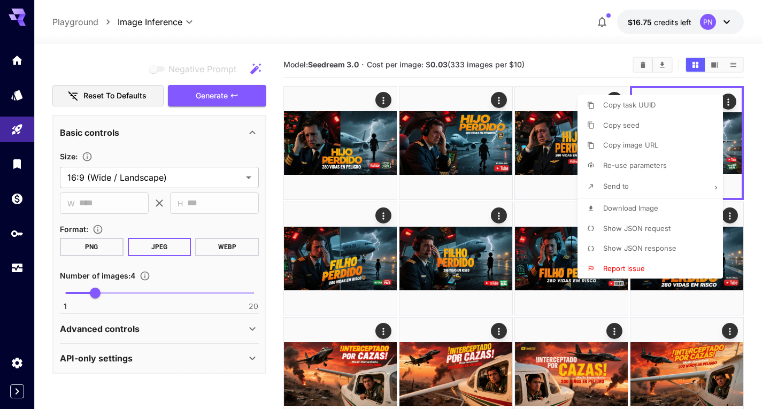
click at [261, 186] on div at bounding box center [385, 204] width 770 height 409
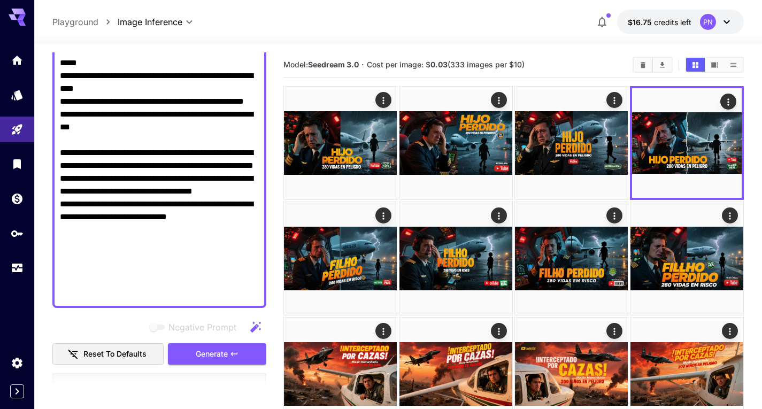
scroll to position [129, 0]
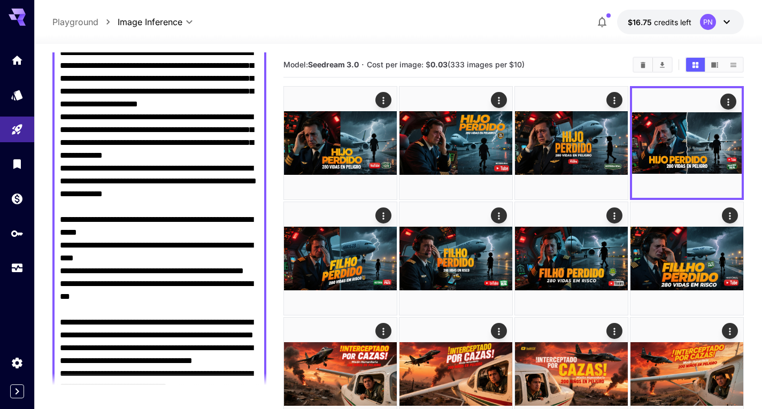
click at [147, 149] on textarea "Negative Prompt" at bounding box center [159, 245] width 199 height 449
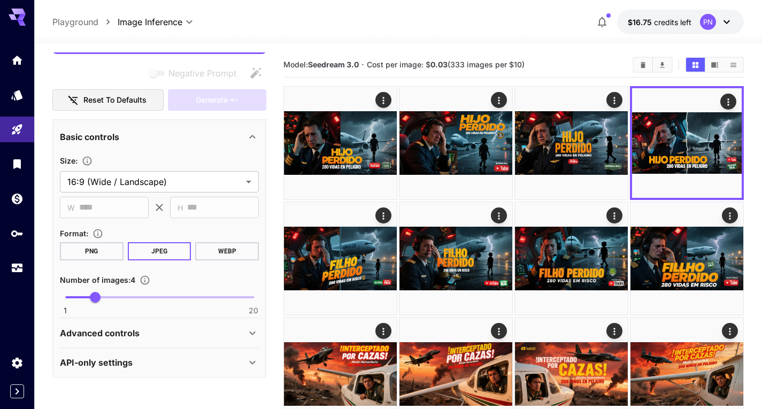
scroll to position [98, 0]
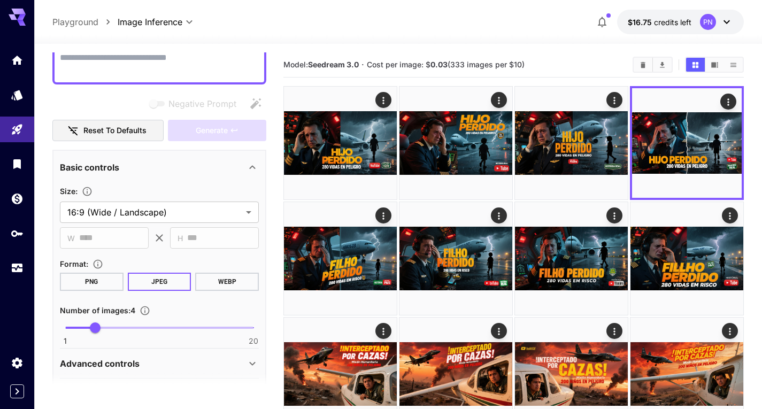
paste textarea "**********"
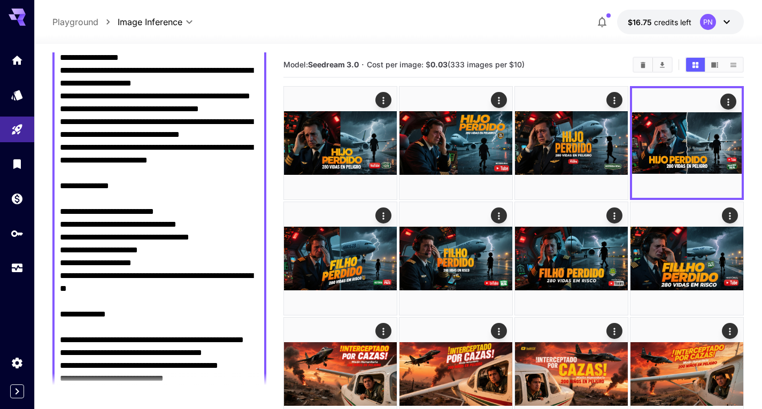
scroll to position [377, 0]
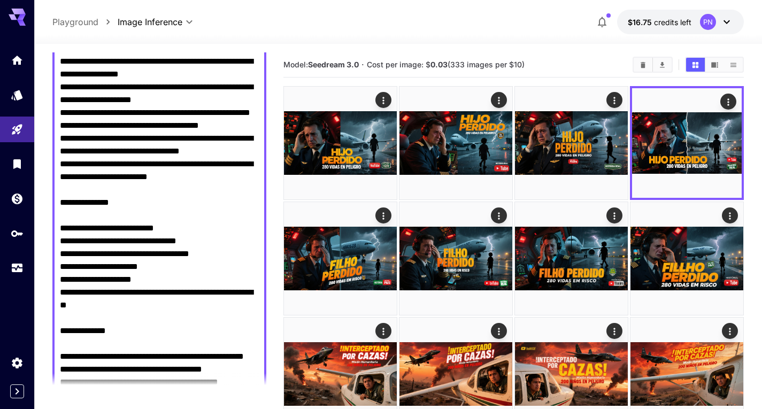
drag, startPoint x: 228, startPoint y: 150, endPoint x: 218, endPoint y: 162, distance: 15.5
click at [218, 162] on textarea "Negative Prompt" at bounding box center [159, 248] width 199 height 950
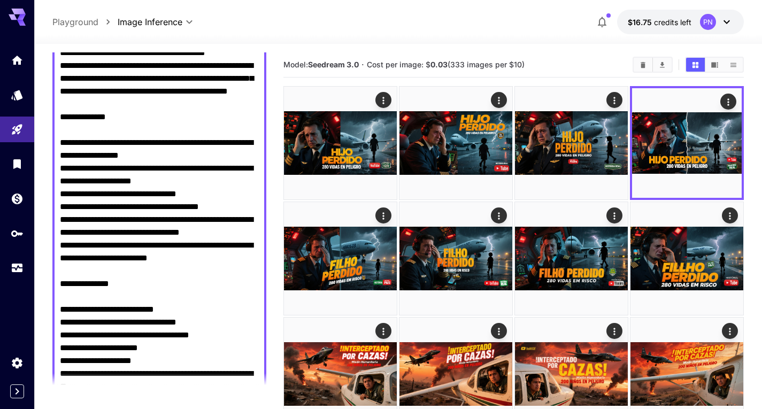
scroll to position [242, 0]
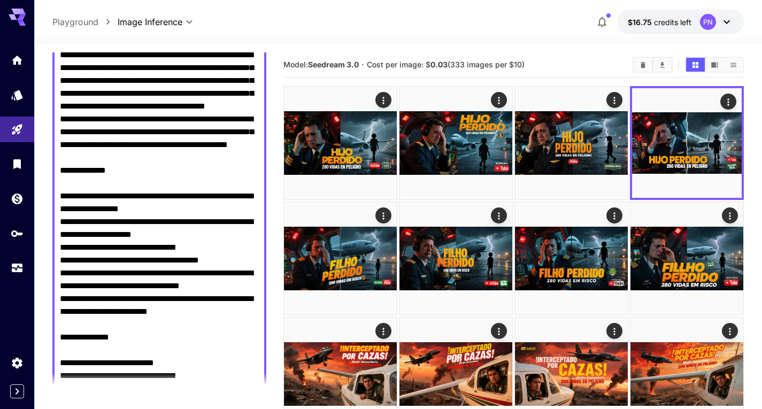
drag, startPoint x: 189, startPoint y: 310, endPoint x: 256, endPoint y: 315, distance: 67.0
click at [256, 315] on textarea "Negative Prompt" at bounding box center [159, 375] width 199 height 937
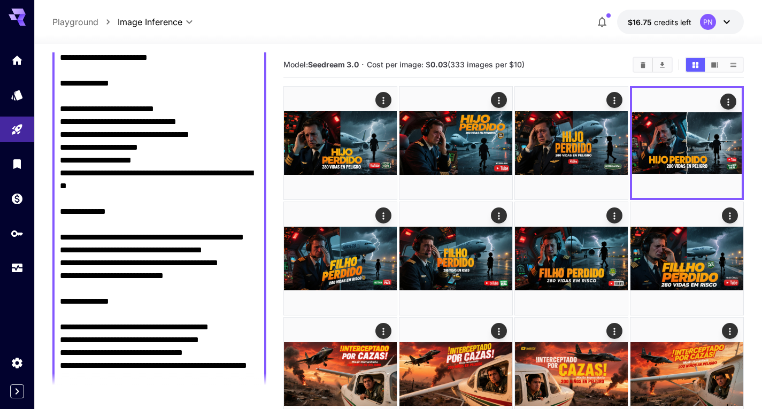
drag, startPoint x: 124, startPoint y: 95, endPoint x: 225, endPoint y: 87, distance: 100.9
click at [225, 87] on textarea "Negative Prompt" at bounding box center [159, 121] width 199 height 937
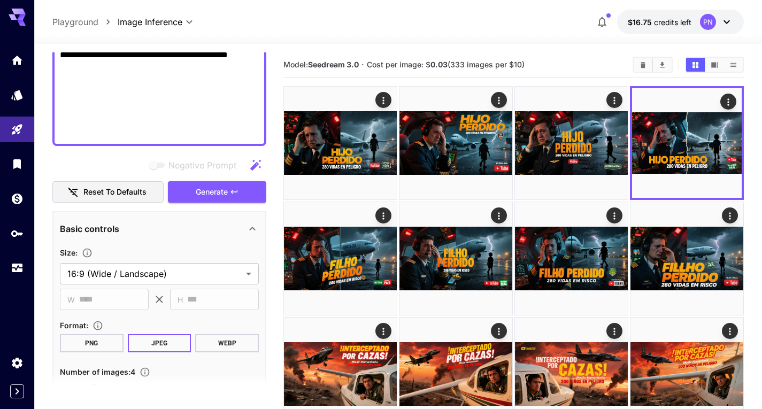
scroll to position [1045, 0]
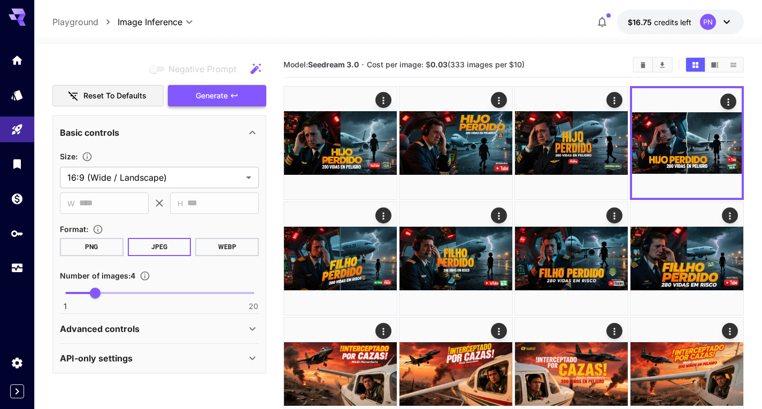
type textarea "**********"
click at [217, 101] on span "Generate" at bounding box center [212, 95] width 32 height 13
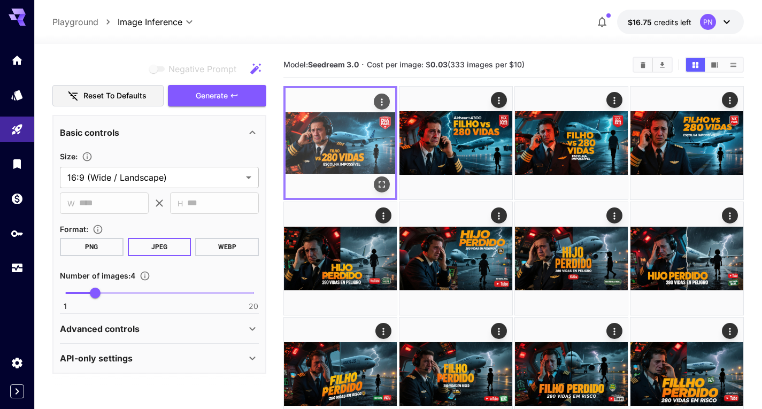
click at [344, 143] on img at bounding box center [341, 143] width 110 height 110
click at [386, 185] on icon "Open in fullscreen" at bounding box center [382, 184] width 11 height 11
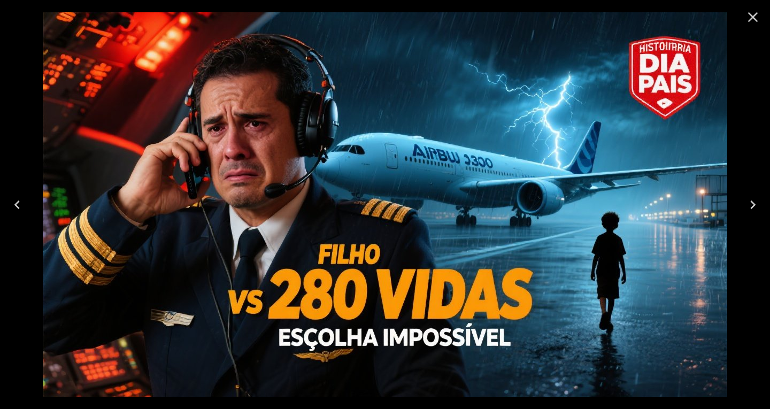
click at [750, 201] on icon "Next" at bounding box center [753, 204] width 17 height 17
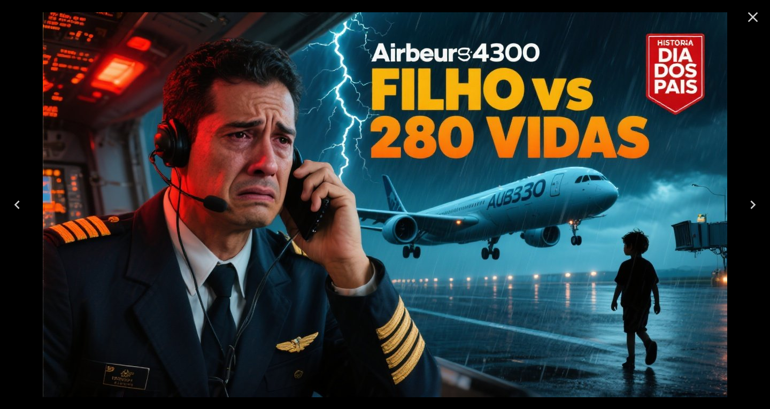
click at [750, 201] on icon "Next" at bounding box center [753, 204] width 17 height 17
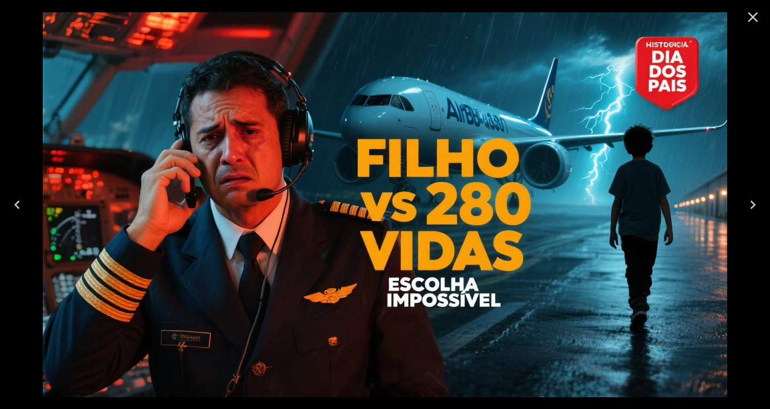
click at [750, 201] on icon "Next" at bounding box center [753, 204] width 17 height 17
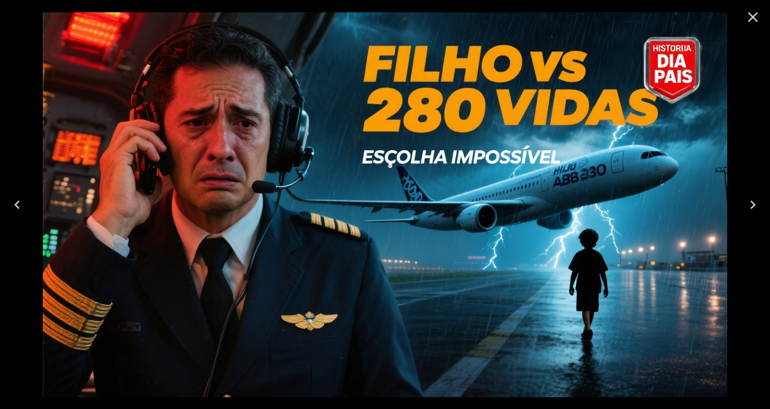
click at [749, 21] on icon "Close" at bounding box center [753, 17] width 10 height 10
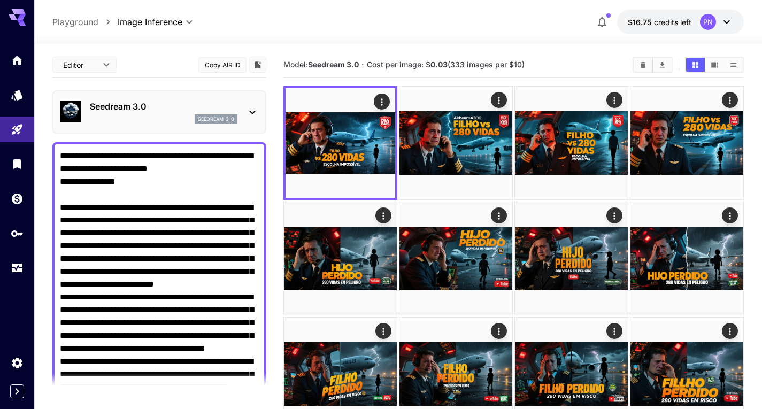
scroll to position [1045, 0]
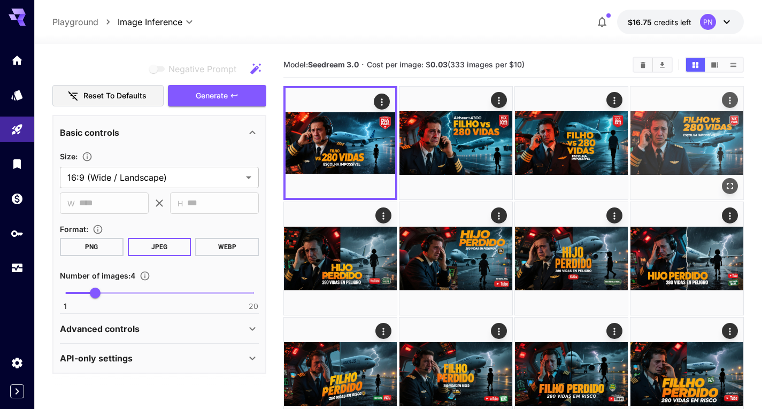
click at [668, 150] on img at bounding box center [687, 143] width 113 height 113
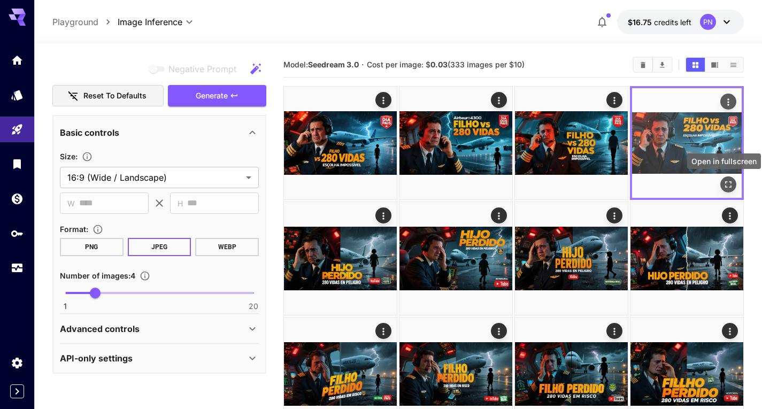
click at [727, 180] on icon "Open in fullscreen" at bounding box center [728, 184] width 11 height 11
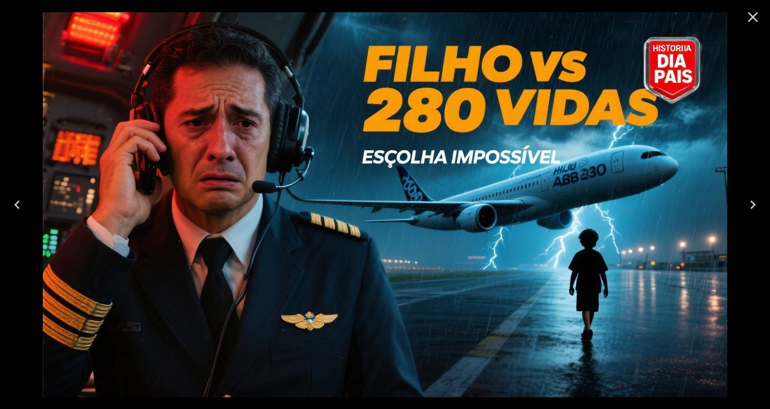
click at [752, 14] on icon "Close" at bounding box center [753, 17] width 17 height 17
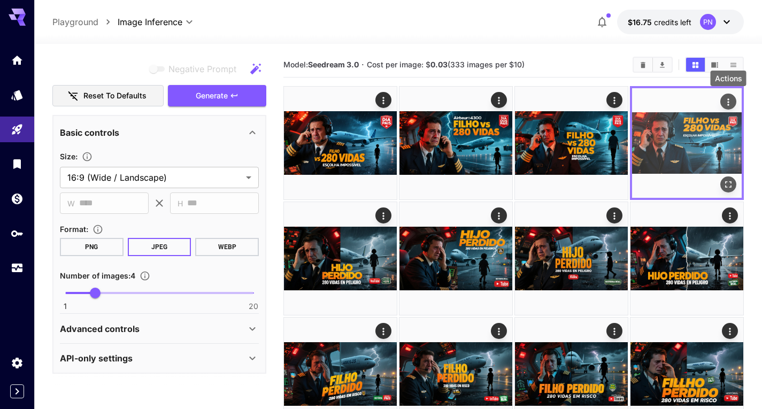
click at [729, 102] on icon "Actions" at bounding box center [728, 102] width 11 height 11
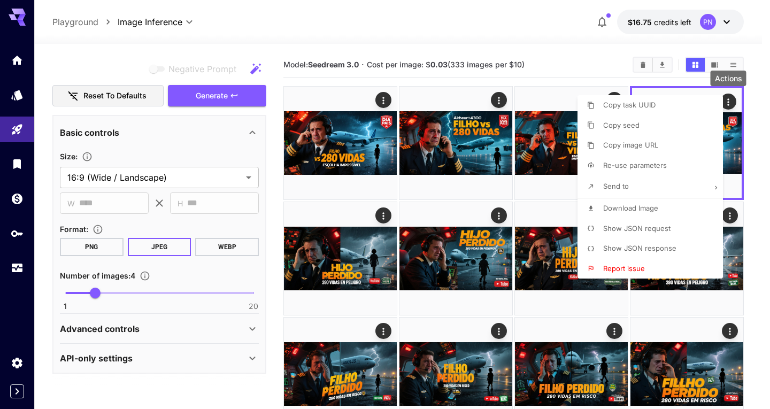
click at [649, 204] on p "Download Image" at bounding box center [630, 208] width 55 height 11
click at [206, 131] on div at bounding box center [385, 204] width 770 height 409
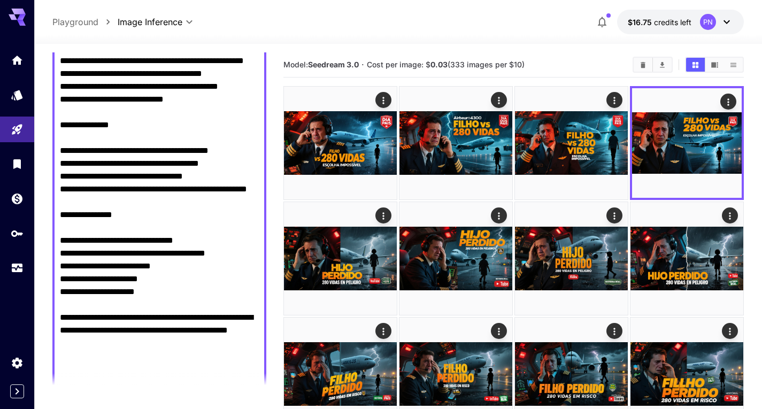
scroll to position [670, 0]
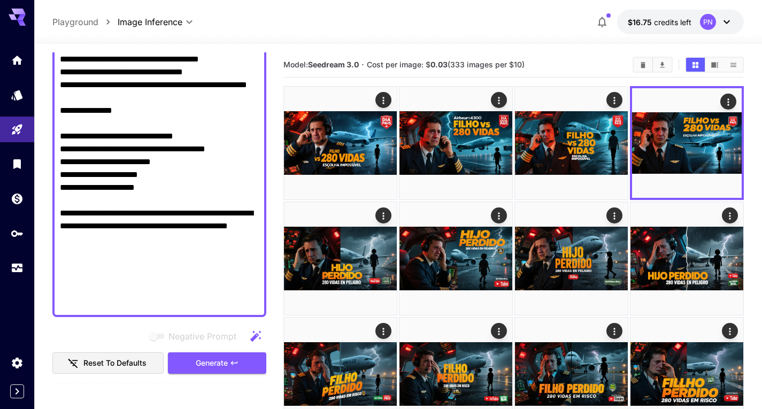
scroll to position [1045, 0]
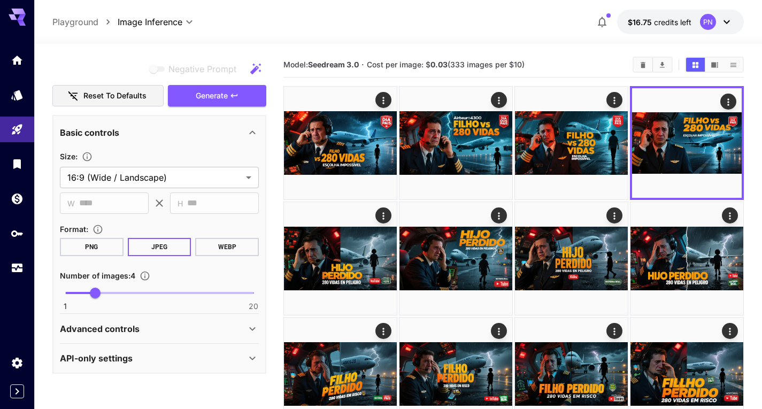
type textarea "**********"
click at [157, 133] on div "Basic controls" at bounding box center [153, 132] width 186 height 13
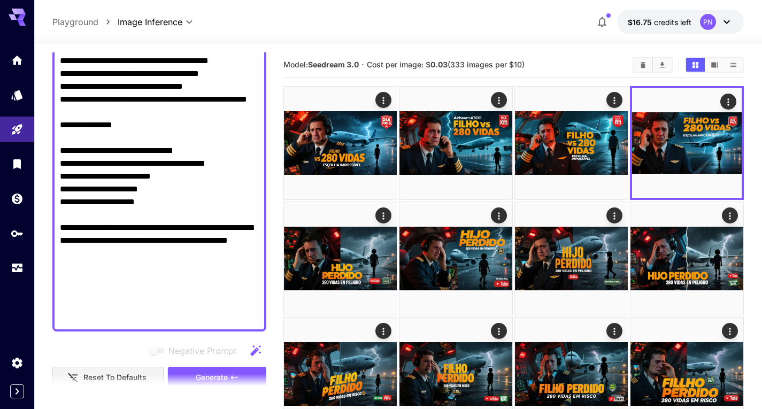
scroll to position [720, 0]
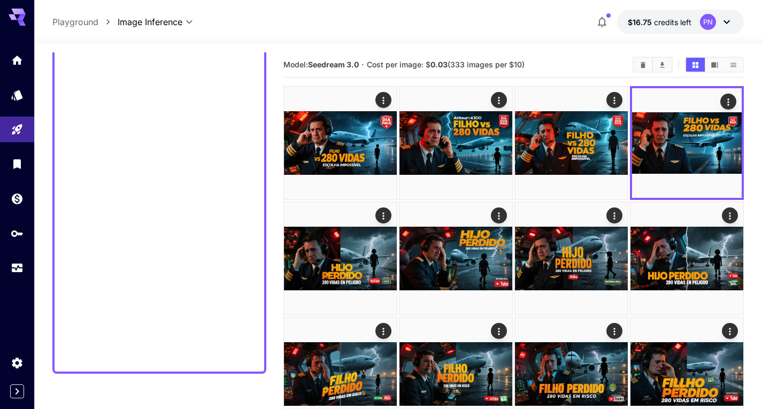
scroll to position [0, 0]
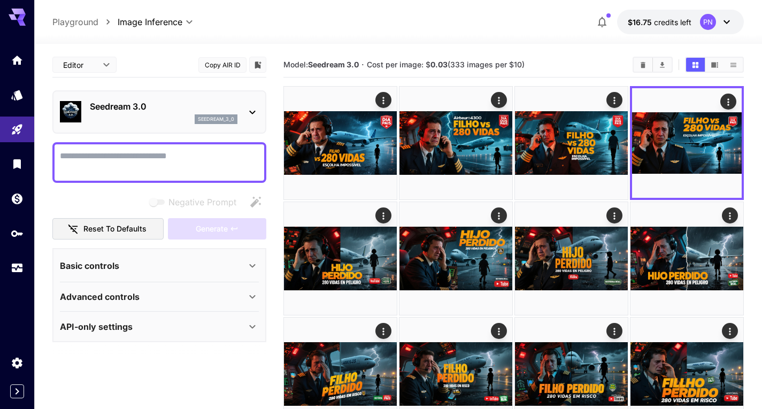
paste textarea "**********"
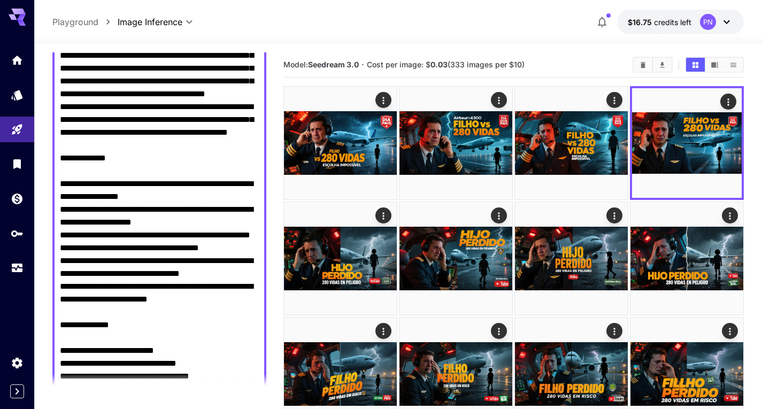
scroll to position [267, 0]
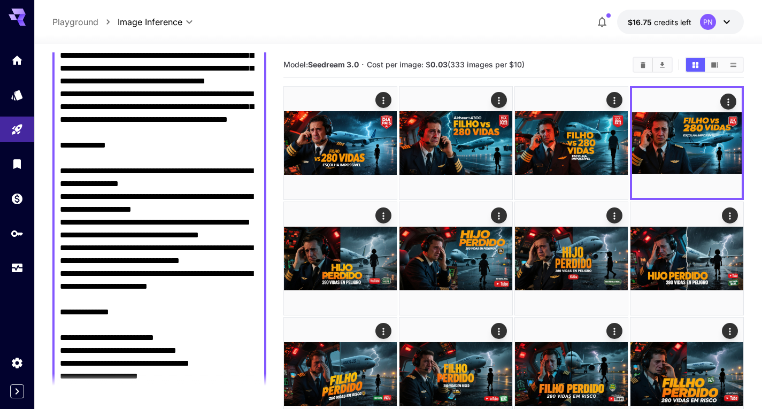
click at [138, 263] on textarea "Negative Prompt" at bounding box center [159, 357] width 199 height 950
click at [135, 260] on textarea "Negative Prompt" at bounding box center [159, 357] width 199 height 950
click at [235, 260] on textarea "Negative Prompt" at bounding box center [159, 357] width 199 height 950
type textarea "**********"
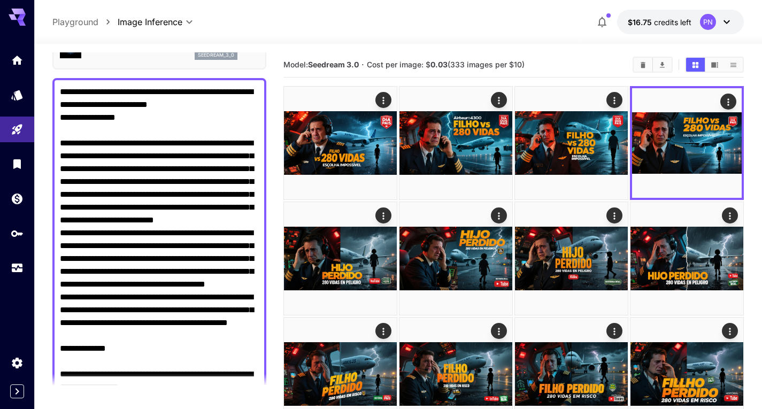
scroll to position [0, 0]
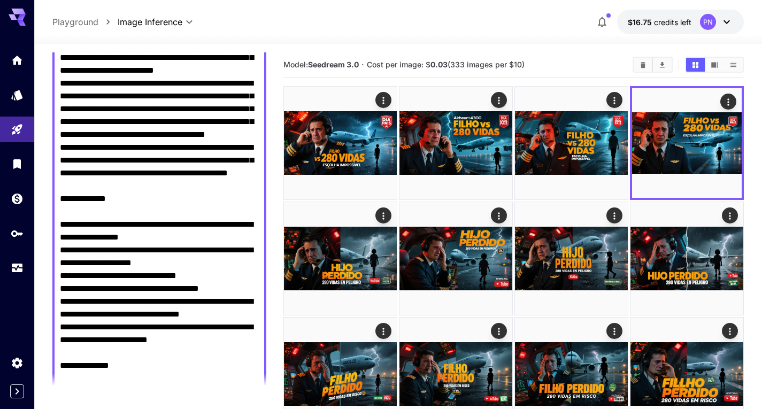
scroll to position [267, 0]
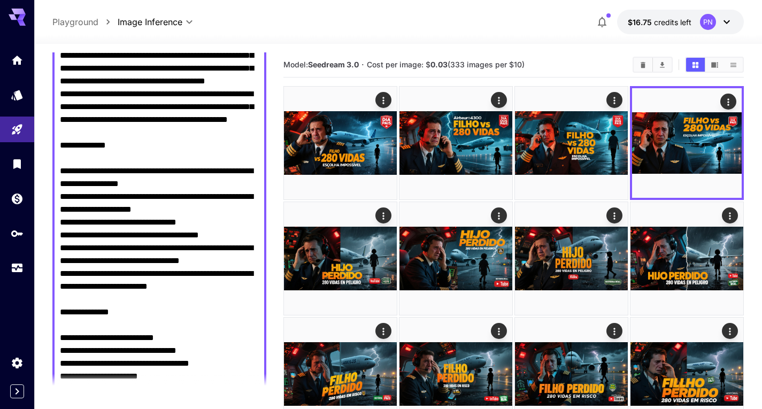
drag, startPoint x: 253, startPoint y: 209, endPoint x: 113, endPoint y: 212, distance: 139.6
click at [113, 212] on textarea "Negative Prompt" at bounding box center [159, 350] width 199 height 937
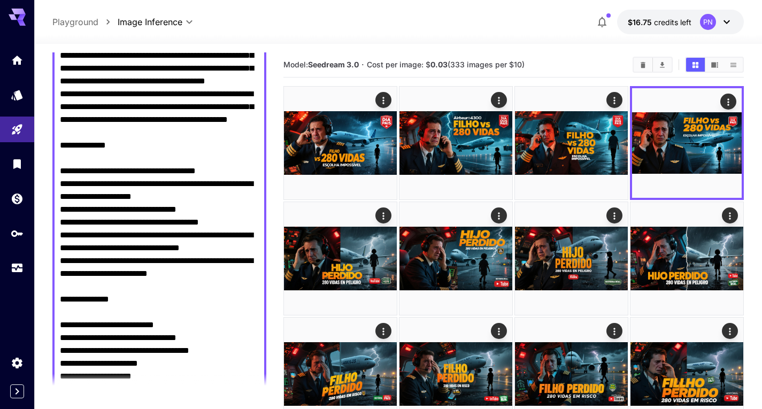
drag, startPoint x: 193, startPoint y: 273, endPoint x: 127, endPoint y: 276, distance: 65.8
click at [127, 276] on textarea "Negative Prompt" at bounding box center [159, 344] width 199 height 924
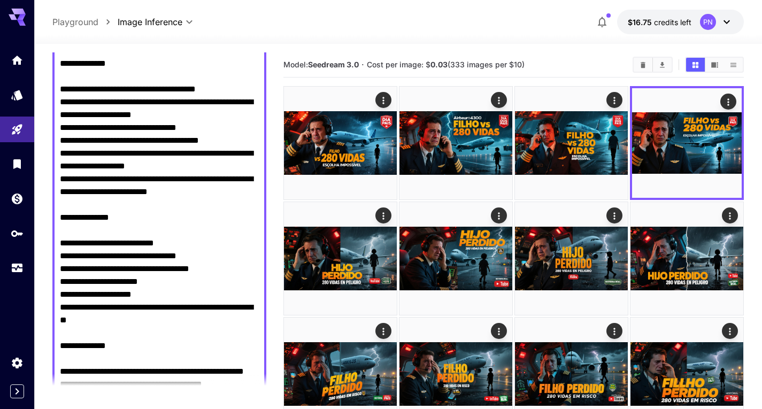
scroll to position [413, 0]
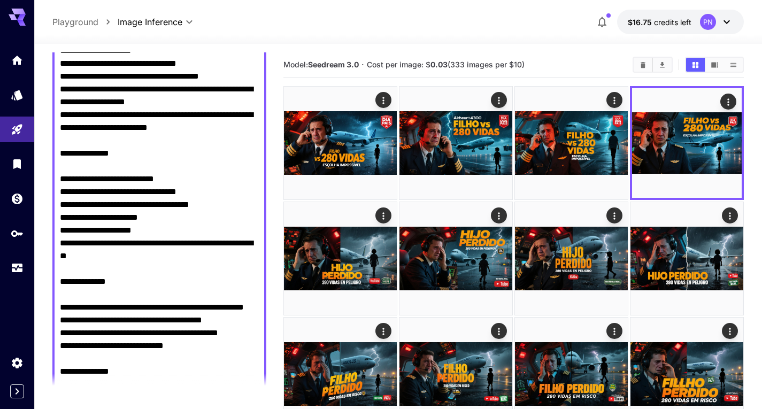
drag, startPoint x: 232, startPoint y: 151, endPoint x: 159, endPoint y: 156, distance: 72.9
click at [159, 156] on textarea "Negative Prompt" at bounding box center [159, 198] width 199 height 924
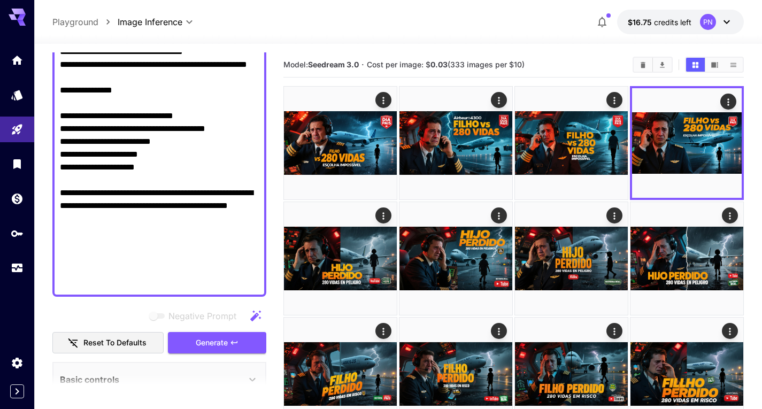
scroll to position [814, 0]
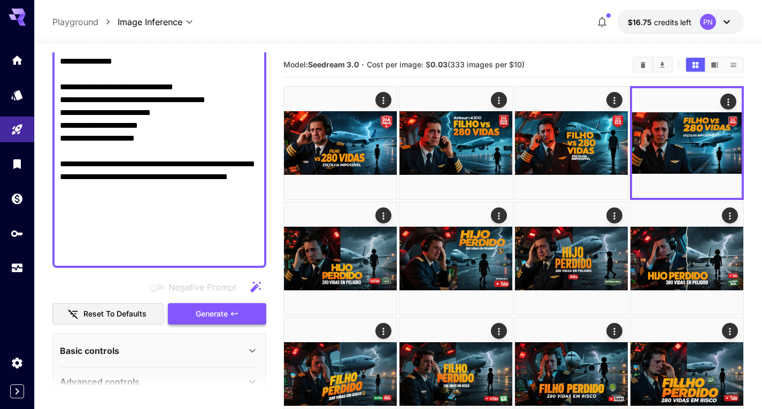
type textarea "**********"
click at [230, 309] on button "Generate" at bounding box center [217, 314] width 98 height 22
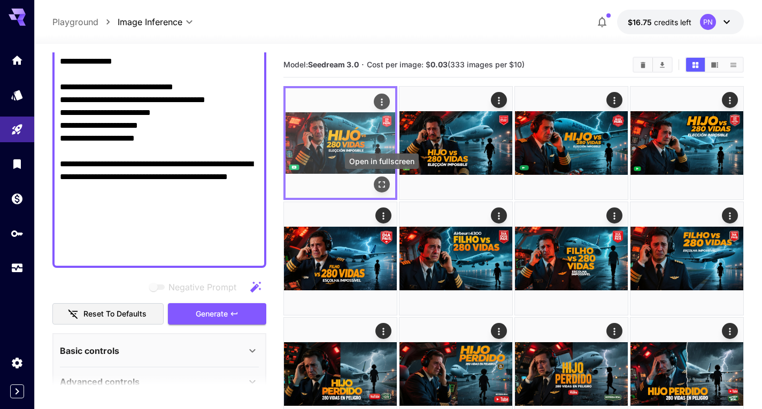
click at [386, 181] on icon "Open in fullscreen" at bounding box center [382, 184] width 11 height 11
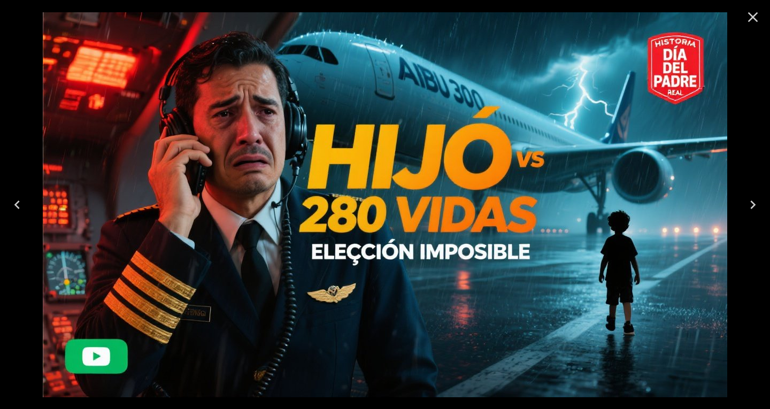
click at [754, 202] on icon "Next" at bounding box center [753, 204] width 17 height 17
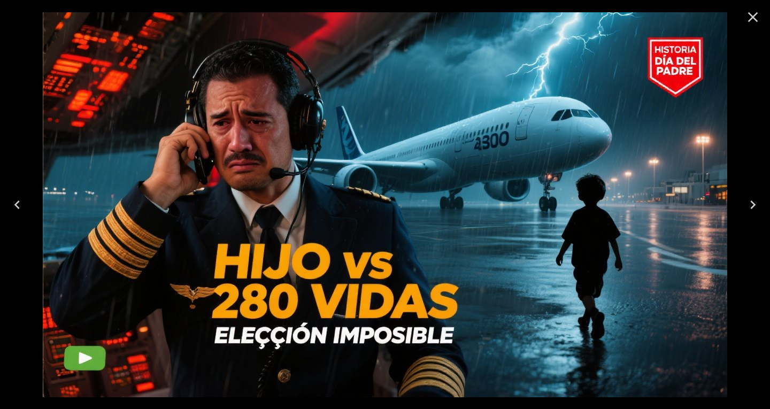
click at [754, 202] on icon "Next" at bounding box center [753, 204] width 17 height 17
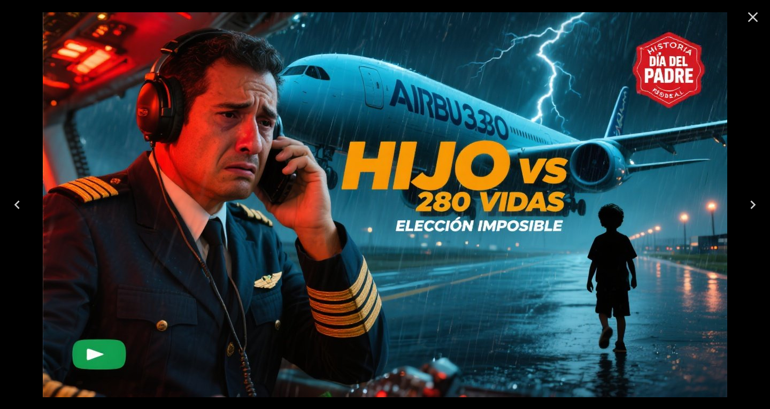
click at [754, 202] on icon "Next" at bounding box center [753, 204] width 17 height 17
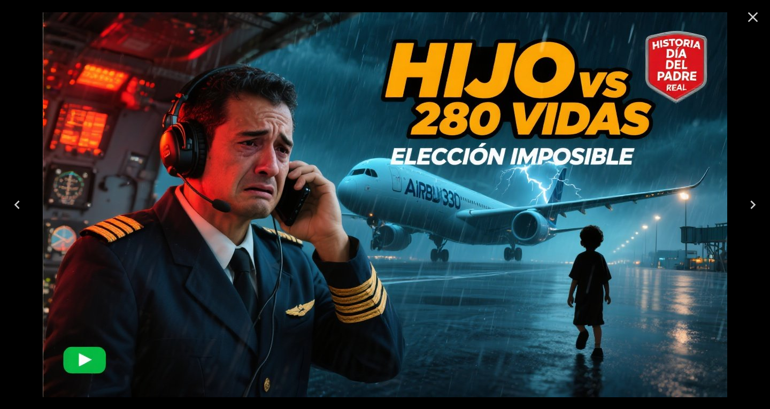
click at [16, 205] on icon "Previous" at bounding box center [16, 205] width 5 height 9
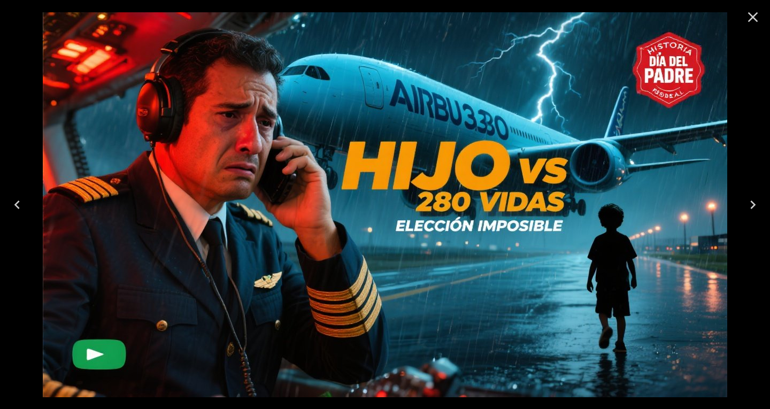
click at [746, 200] on icon "Next" at bounding box center [753, 204] width 17 height 17
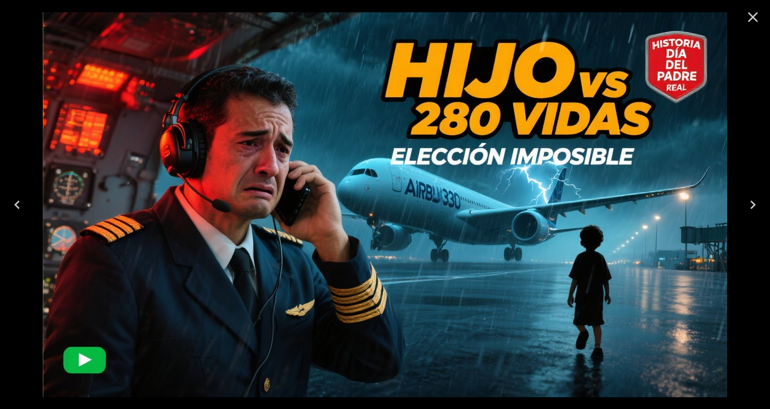
click at [752, 21] on icon "Close" at bounding box center [753, 17] width 17 height 17
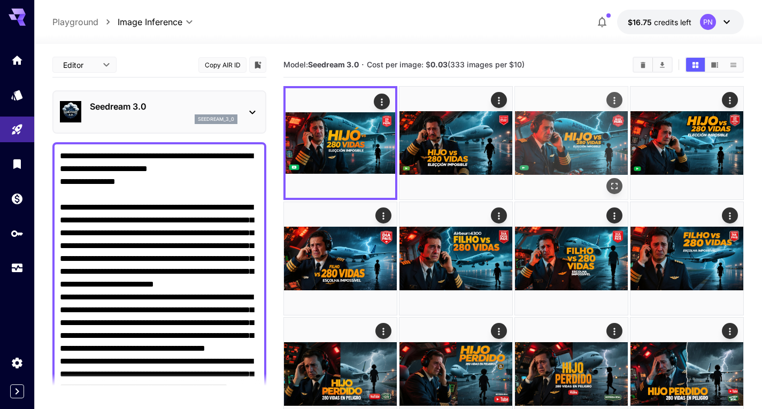
scroll to position [814, 0]
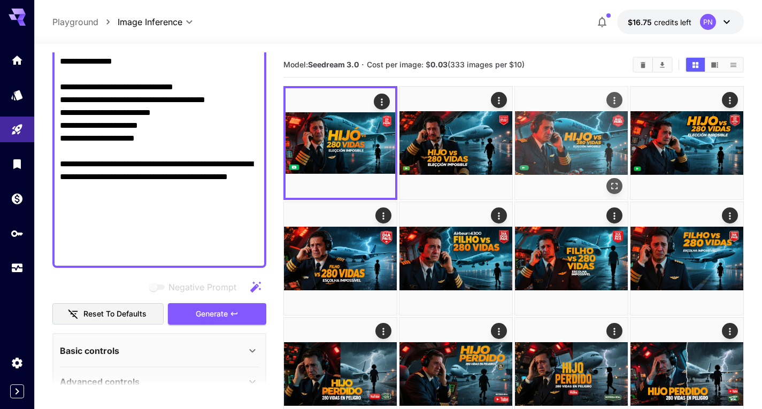
click at [600, 126] on img at bounding box center [571, 143] width 113 height 113
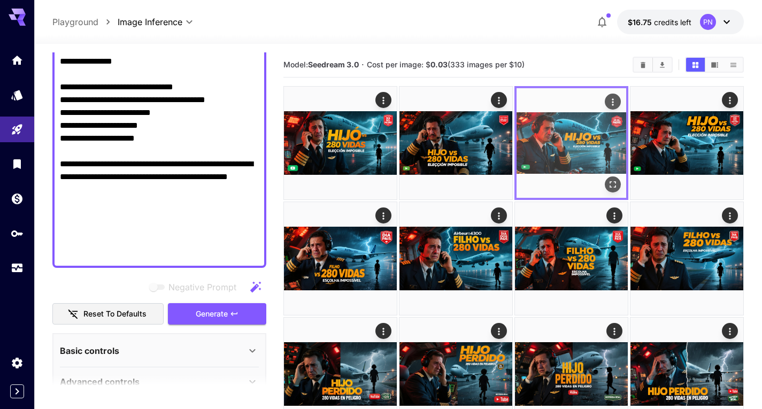
click at [613, 101] on icon "Actions" at bounding box center [613, 102] width 11 height 11
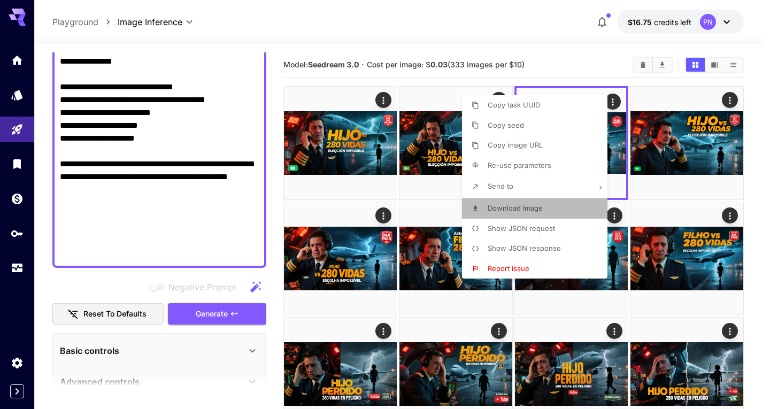
click at [537, 205] on span "Download Image" at bounding box center [515, 208] width 55 height 9
